Goal: Transaction & Acquisition: Purchase product/service

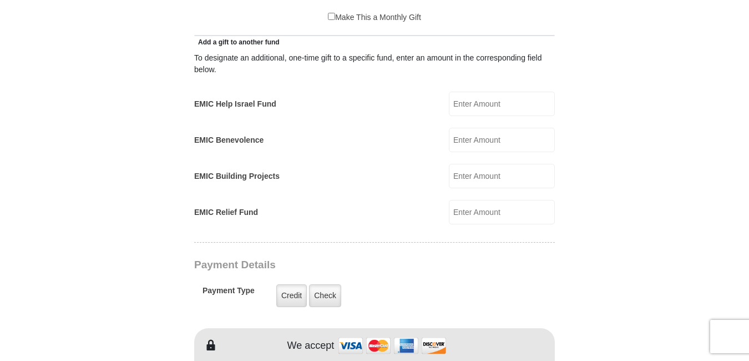
scroll to position [316, 0]
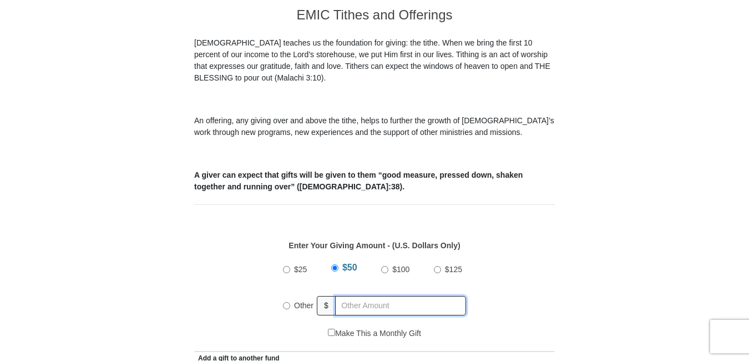
radio input "true"
click at [343, 296] on input "text" at bounding box center [402, 305] width 127 height 19
type input "2"
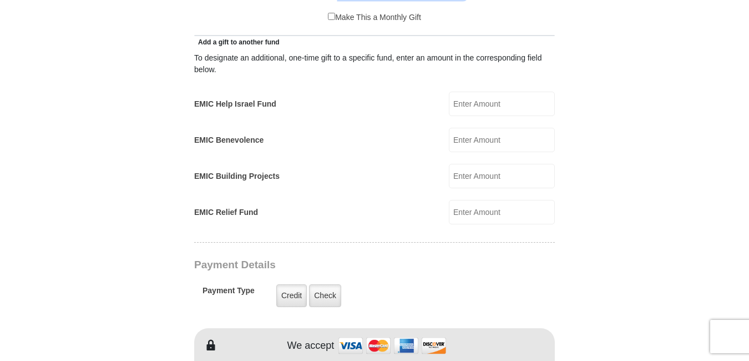
scroll to position [947, 0]
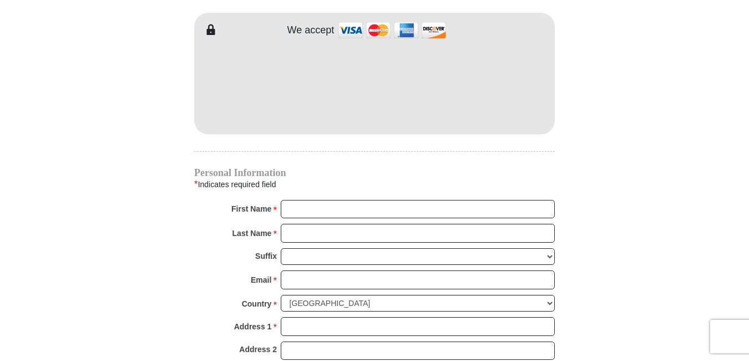
type input "20"
click at [294, 200] on input "First Name *" at bounding box center [418, 209] width 274 height 19
type input "[PERSON_NAME]"
click at [293, 224] on input "Last Name *" at bounding box center [418, 233] width 274 height 19
type input "[PERSON_NAME]"
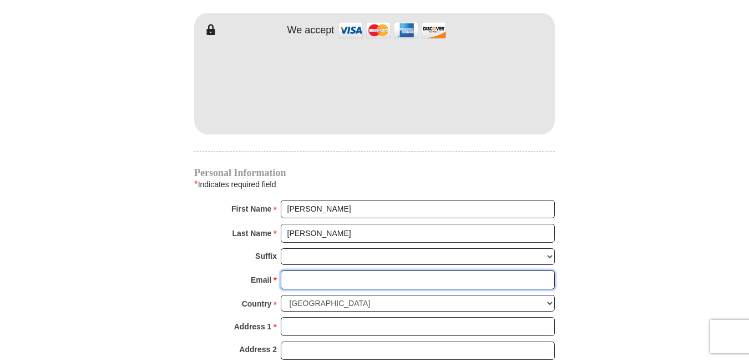
type input "[EMAIL_ADDRESS][DOMAIN_NAME]"
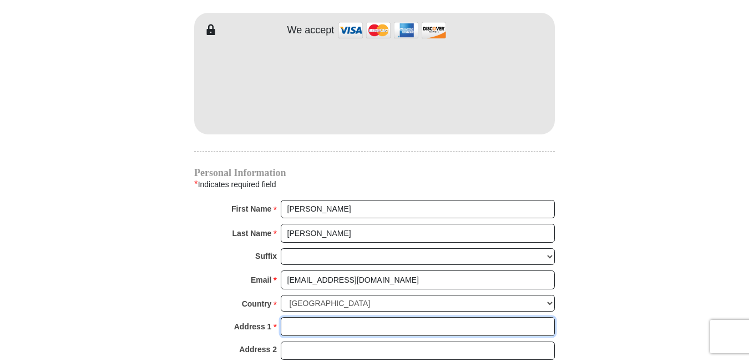
type input "[DOMAIN_NAME] 425"
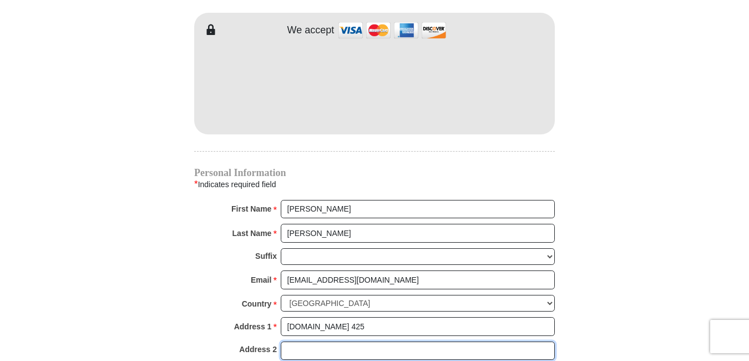
type input "[DOMAIN_NAME] 425"
type input "Bear"
type input "19701"
type input "3023129355"
click at [340, 341] on input "[DOMAIN_NAME] 425" at bounding box center [418, 350] width 274 height 19
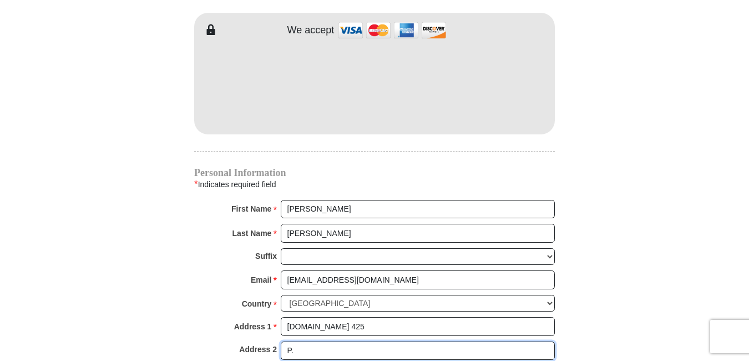
type input "P"
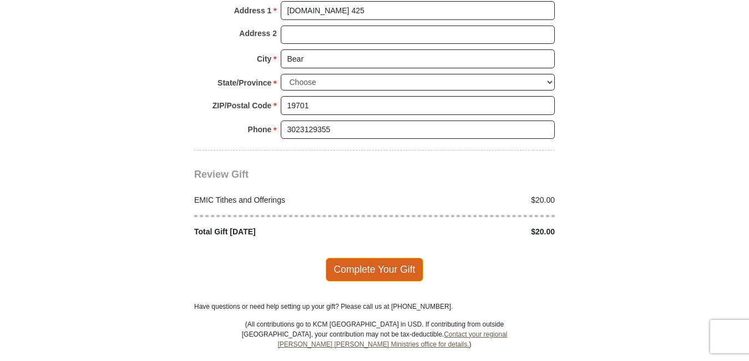
click at [377, 258] on span "Complete Your Gift" at bounding box center [375, 269] width 98 height 23
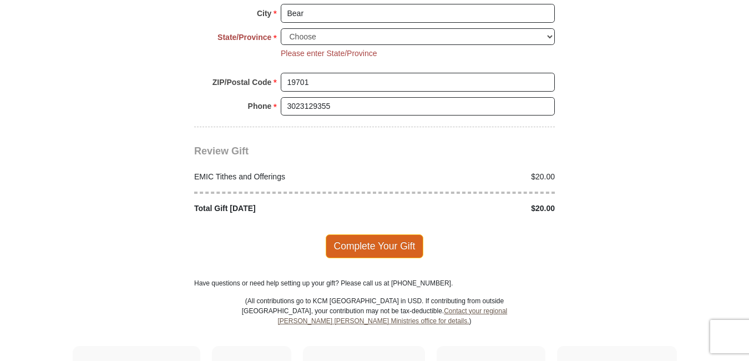
scroll to position [1312, 0]
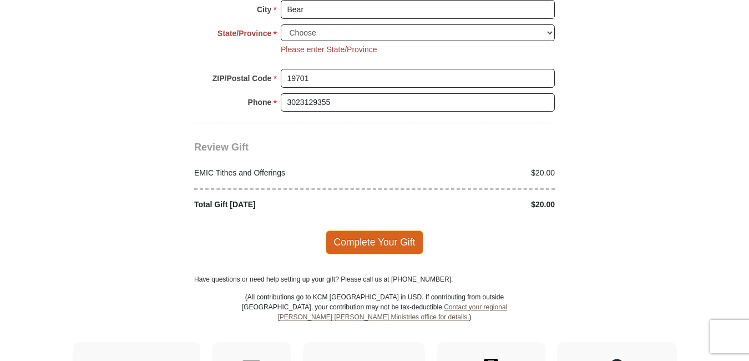
click at [361, 230] on span "Complete Your Gift" at bounding box center [375, 241] width 98 height 23
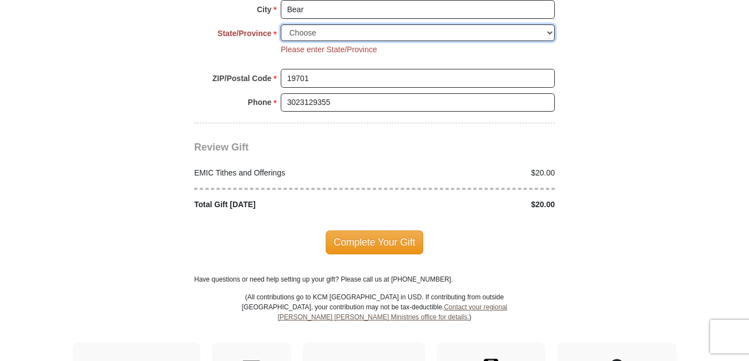
click at [302, 24] on select "Choose [US_STATE] [US_STATE] [US_STATE] [US_STATE] [US_STATE] Armed Forces Amer…" at bounding box center [418, 32] width 274 height 17
select select "DE"
click at [281, 24] on select "Choose [US_STATE] [US_STATE] [US_STATE] [US_STATE] [US_STATE] Armed Forces Amer…" at bounding box center [418, 32] width 274 height 17
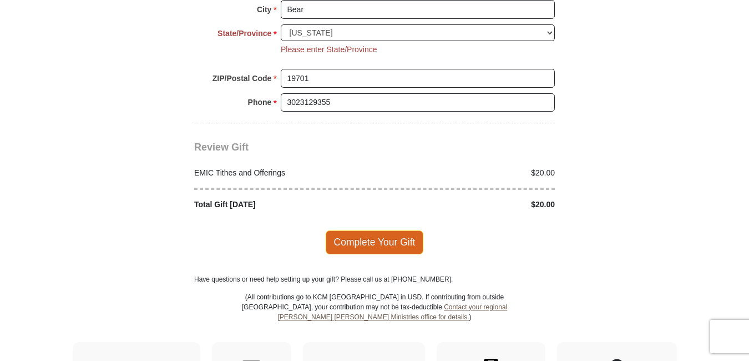
click at [372, 230] on span "Complete Your Gift" at bounding box center [375, 241] width 98 height 23
